Goal: Transaction & Acquisition: Book appointment/travel/reservation

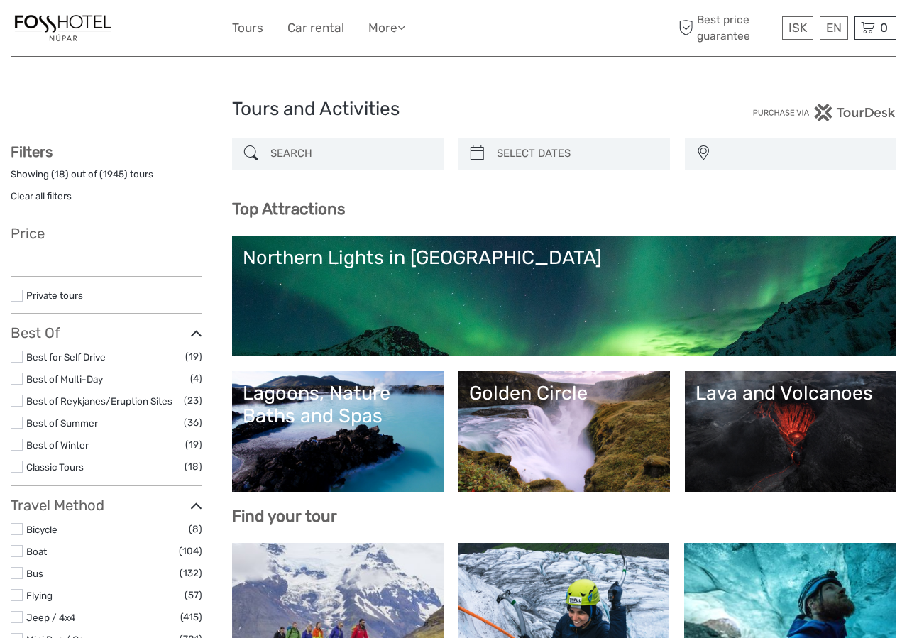
select select
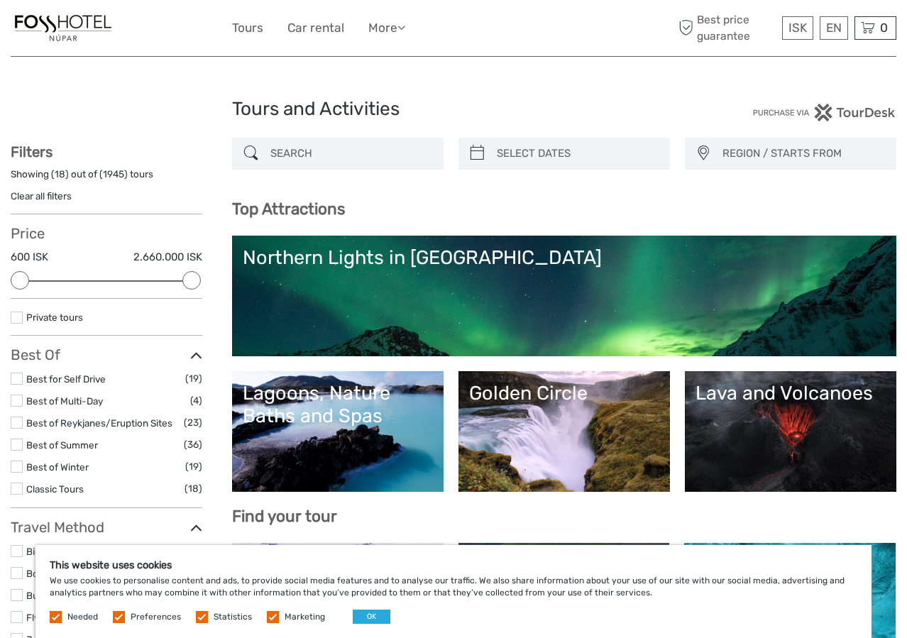
click at [67, 24] on img at bounding box center [63, 28] width 105 height 35
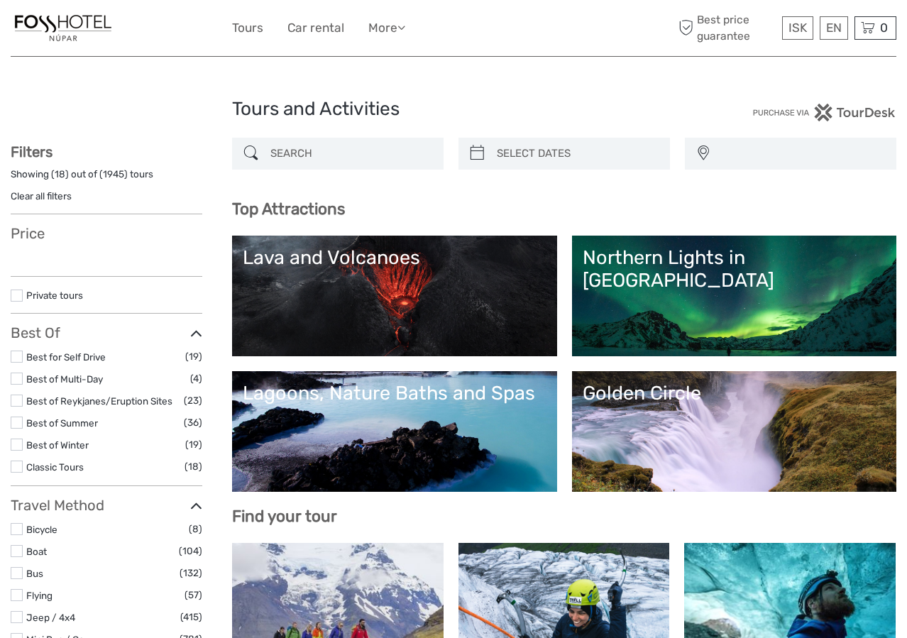
select select
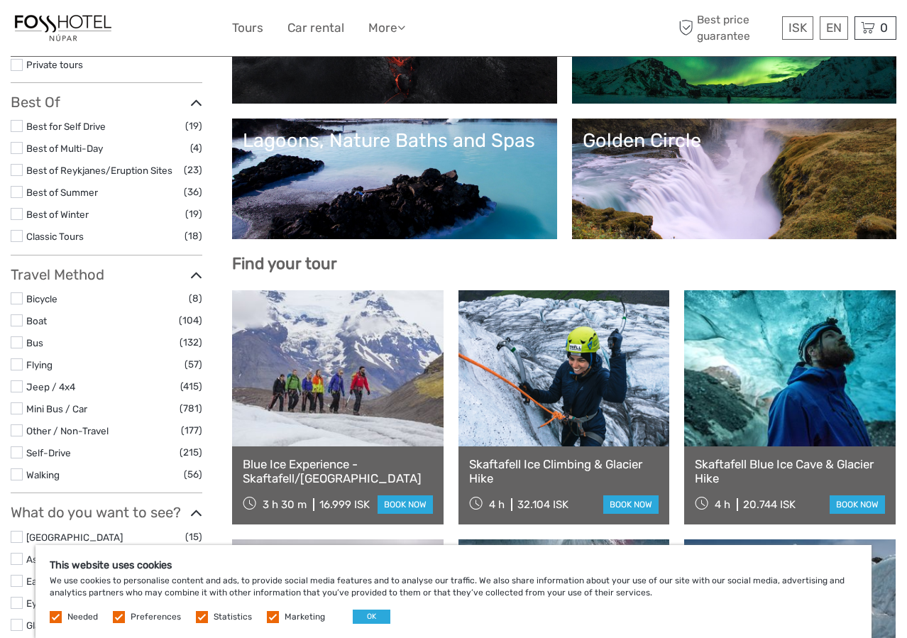
scroll to position [255, 0]
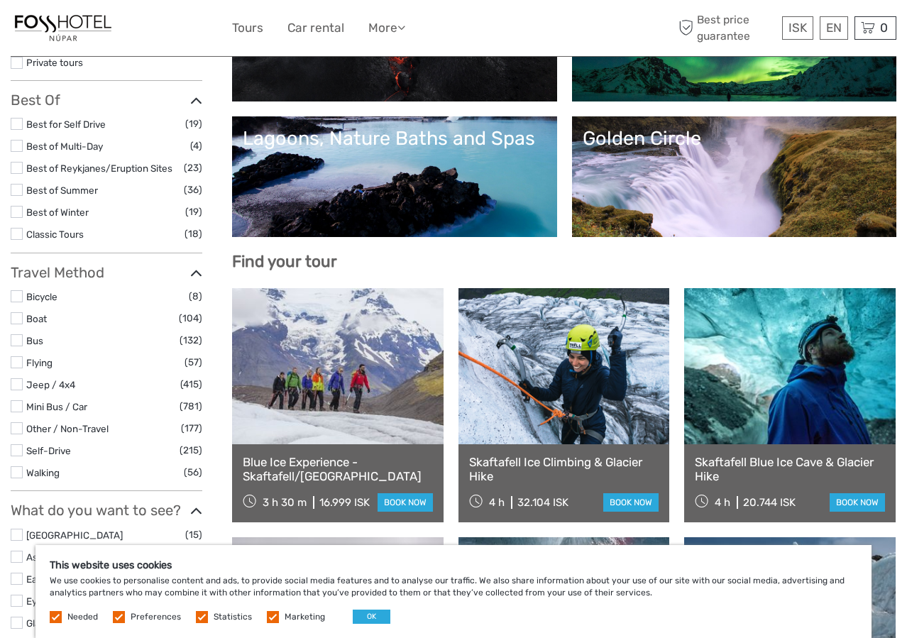
click at [269, 616] on label at bounding box center [273, 617] width 12 height 12
click at [0, 0] on input "checkbox" at bounding box center [0, 0] width 0 height 0
click at [199, 618] on label at bounding box center [202, 617] width 12 height 12
click at [0, 0] on input "checkbox" at bounding box center [0, 0] width 0 height 0
click at [117, 616] on label at bounding box center [119, 617] width 12 height 12
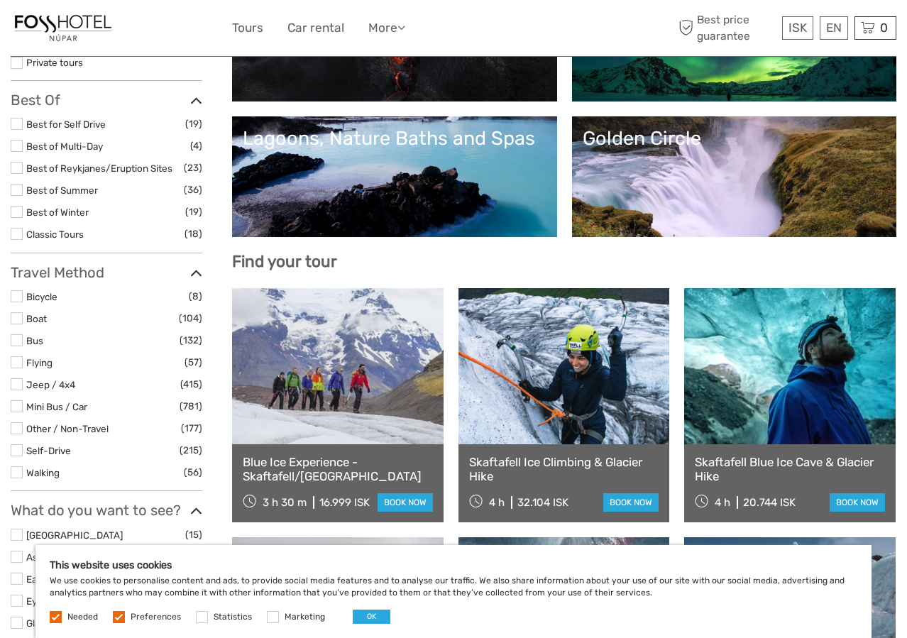
click at [0, 0] on input "checkbox" at bounding box center [0, 0] width 0 height 0
click at [54, 616] on label at bounding box center [56, 617] width 12 height 12
click at [364, 617] on button "OK" at bounding box center [372, 616] width 38 height 14
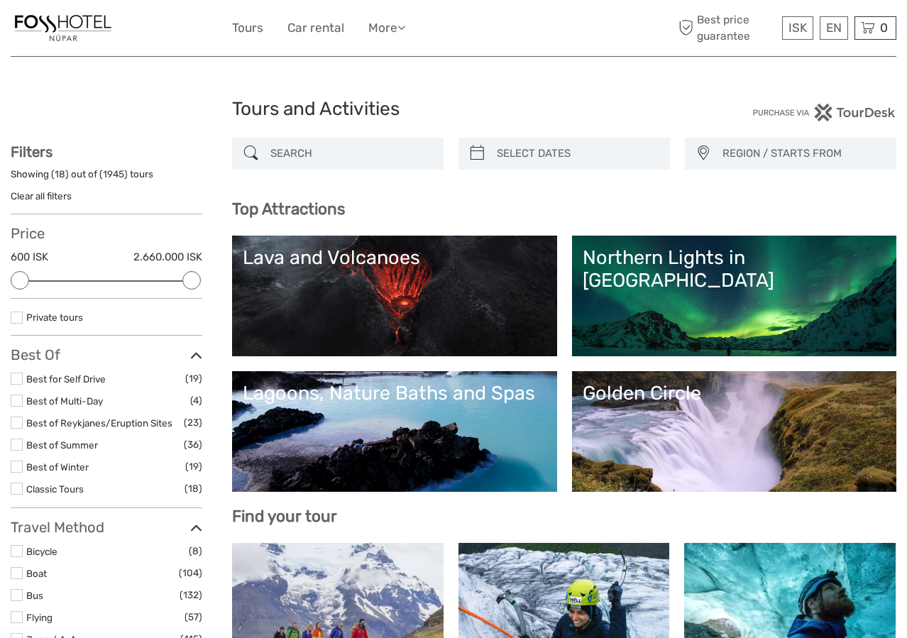
scroll to position [0, 0]
click at [148, 95] on div "Tours and Activities Tours and Activities" at bounding box center [453, 114] width 885 height 45
